Goal: Information Seeking & Learning: Learn about a topic

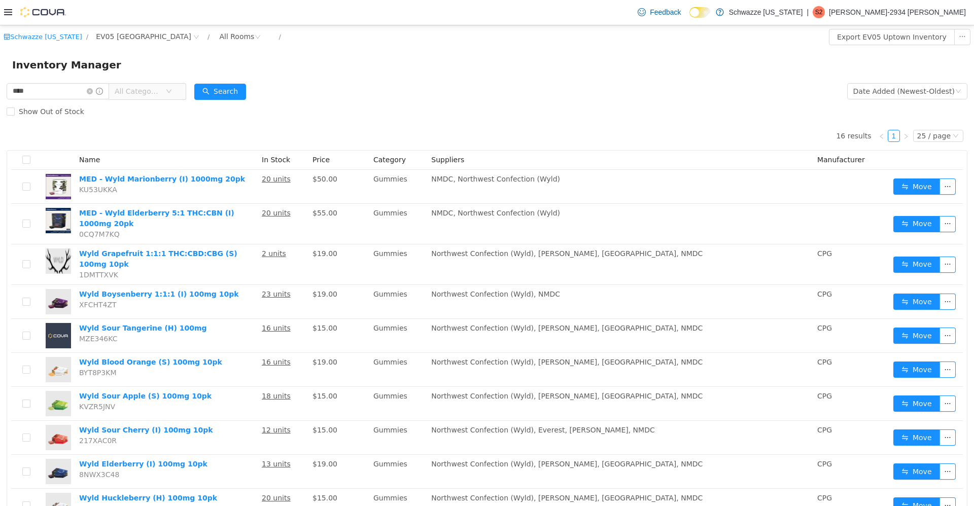
click at [255, 37] on icon "icon: close-circle" at bounding box center [258, 36] width 6 height 6
click at [219, 35] on div "All Rooms" at bounding box center [236, 35] width 35 height 15
click at [71, 93] on input "****" at bounding box center [58, 91] width 103 height 16
click at [93, 91] on icon "icon: close-circle" at bounding box center [90, 91] width 6 height 6
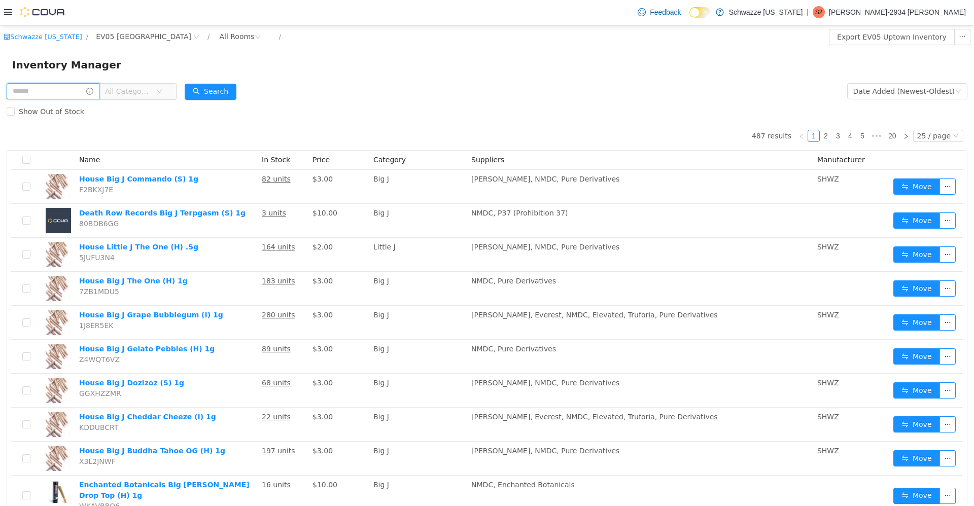
click at [52, 93] on input "text" at bounding box center [53, 91] width 93 height 16
drag, startPoint x: 52, startPoint y: 93, endPoint x: 262, endPoint y: 141, distance: 215.5
click at [49, 84] on input "text" at bounding box center [53, 91] width 93 height 16
type input "*****"
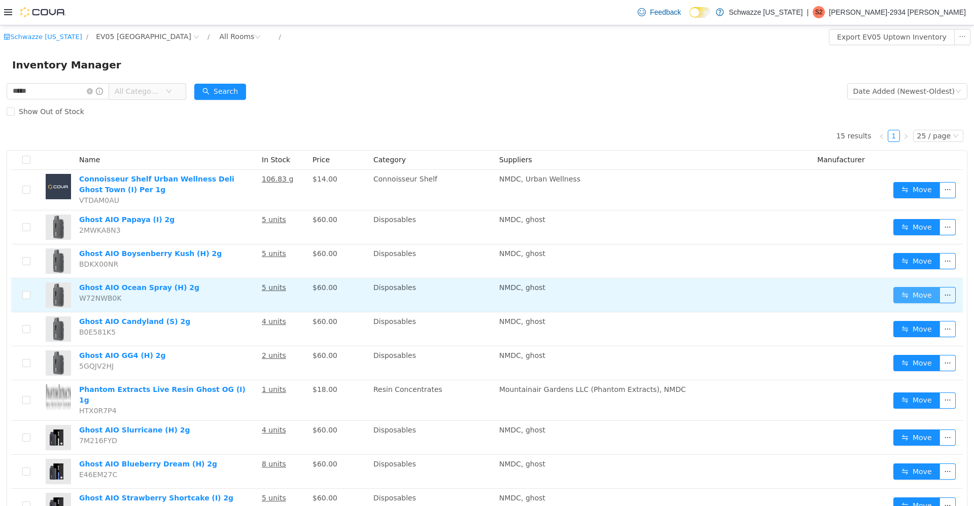
click at [907, 301] on button "Move" at bounding box center [917, 295] width 47 height 16
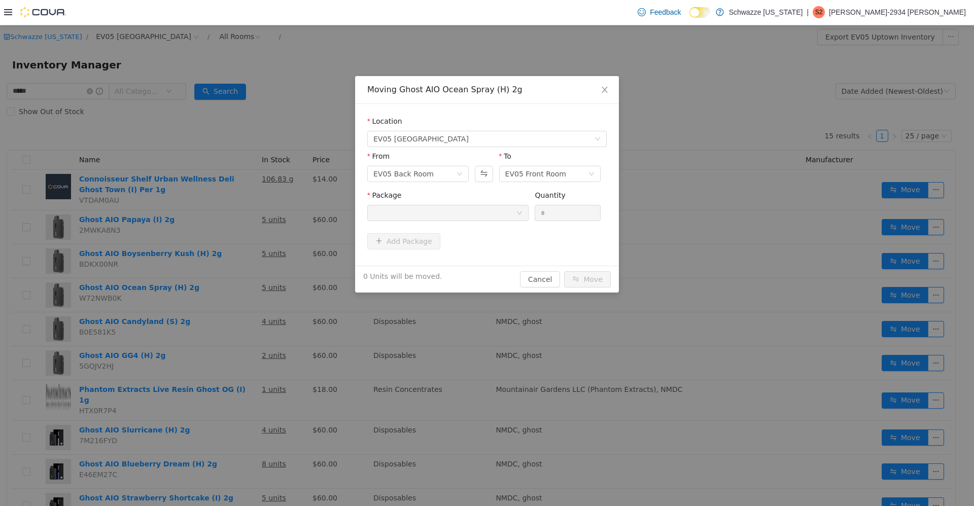
click at [495, 215] on div at bounding box center [445, 212] width 143 height 15
click at [280, 363] on div "Moving Ghost AIO Ocean Spray (H) 2g Location EV05 Uptown From EV05 Back Room To…" at bounding box center [487, 265] width 974 height 481
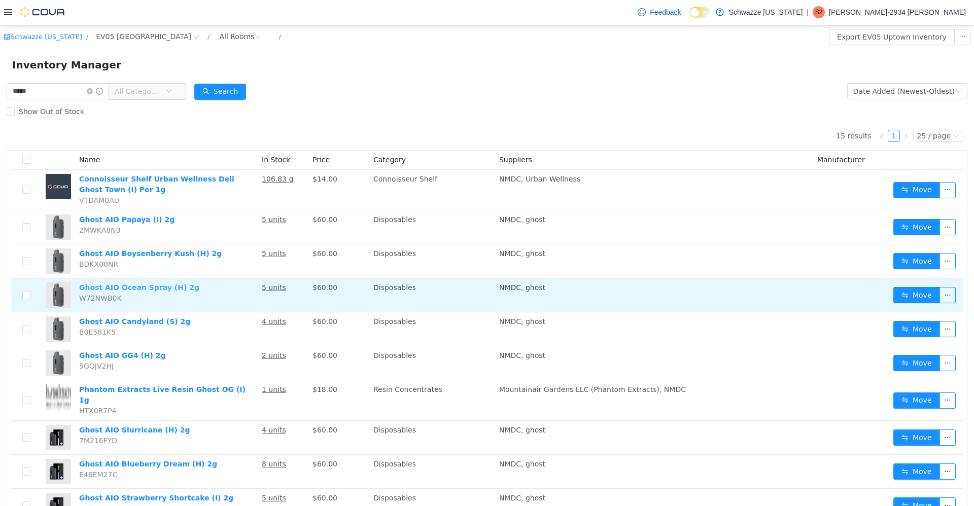
click at [147, 291] on link "Ghost AIO Ocean Spray (H) 2g" at bounding box center [139, 287] width 120 height 8
click at [284, 293] on td "5 units" at bounding box center [283, 295] width 51 height 34
click at [275, 284] on u "5 units" at bounding box center [274, 287] width 24 height 8
